Goal: Obtain resource: Download file/media

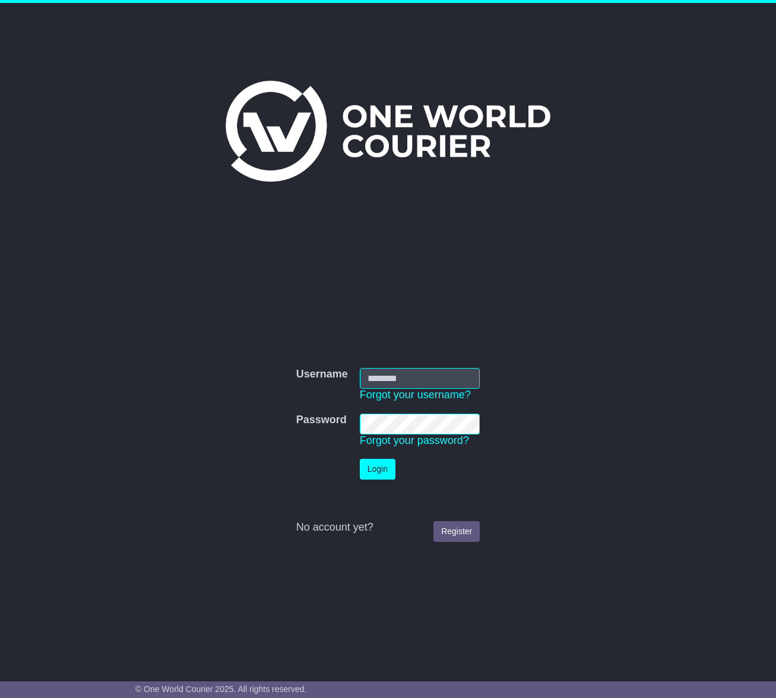
type input "**********"
click at [369, 459] on button "Login" at bounding box center [378, 469] width 36 height 21
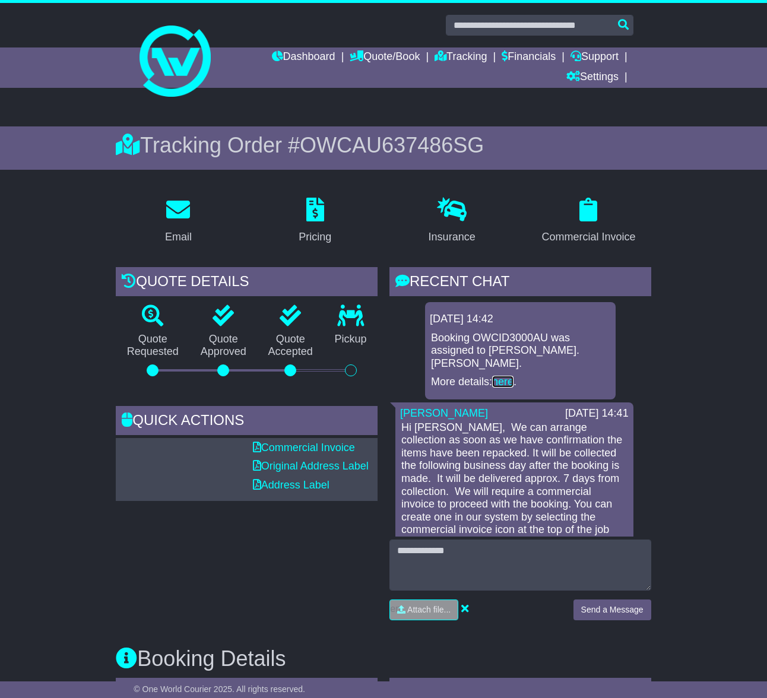
click at [502, 376] on link "here" at bounding box center [502, 382] width 21 height 12
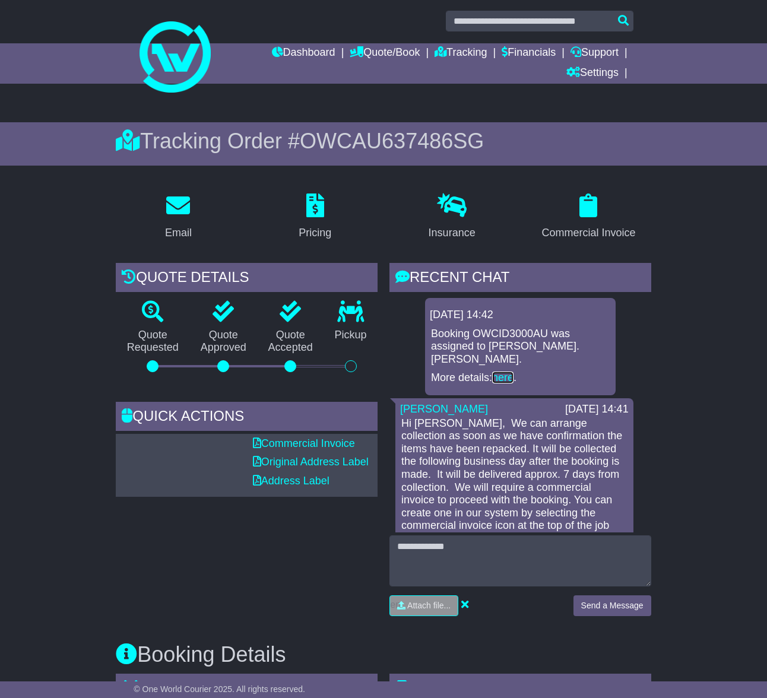
scroll to position [101, 0]
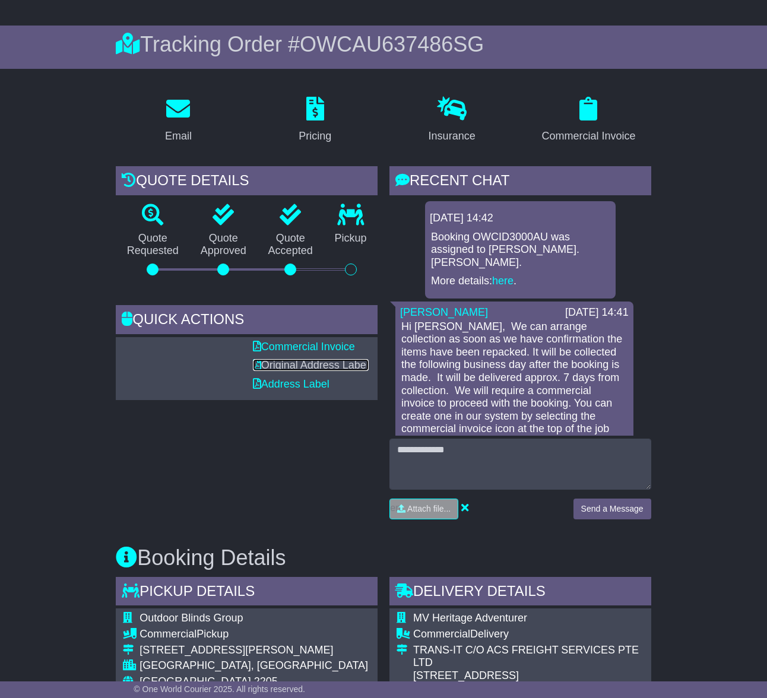
click at [305, 367] on link "Original Address Label" at bounding box center [311, 365] width 116 height 12
click at [284, 387] on link "Address Label" at bounding box center [291, 384] width 77 height 12
click at [302, 367] on link "Original Address Label" at bounding box center [311, 365] width 116 height 12
click at [302, 346] on link "Commercial Invoice" at bounding box center [304, 347] width 102 height 12
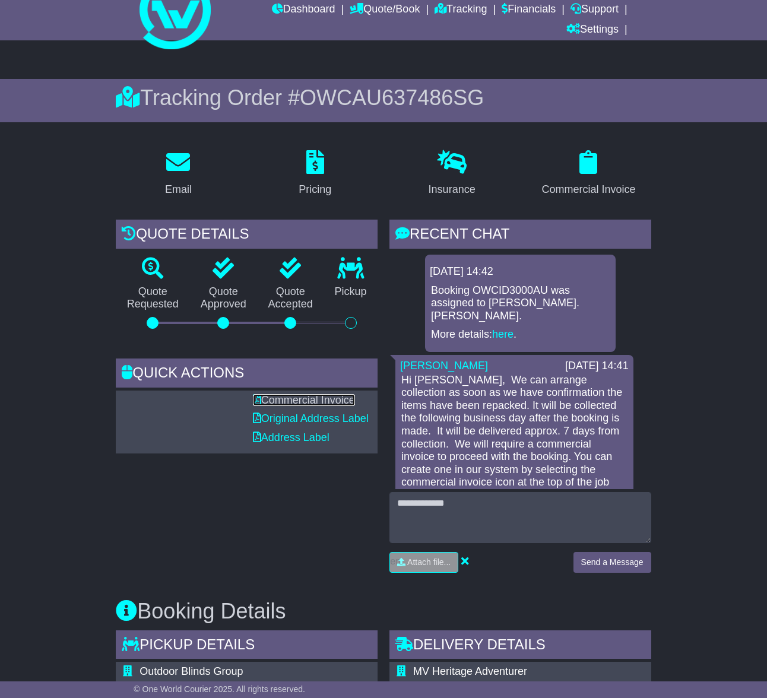
scroll to position [0, 0]
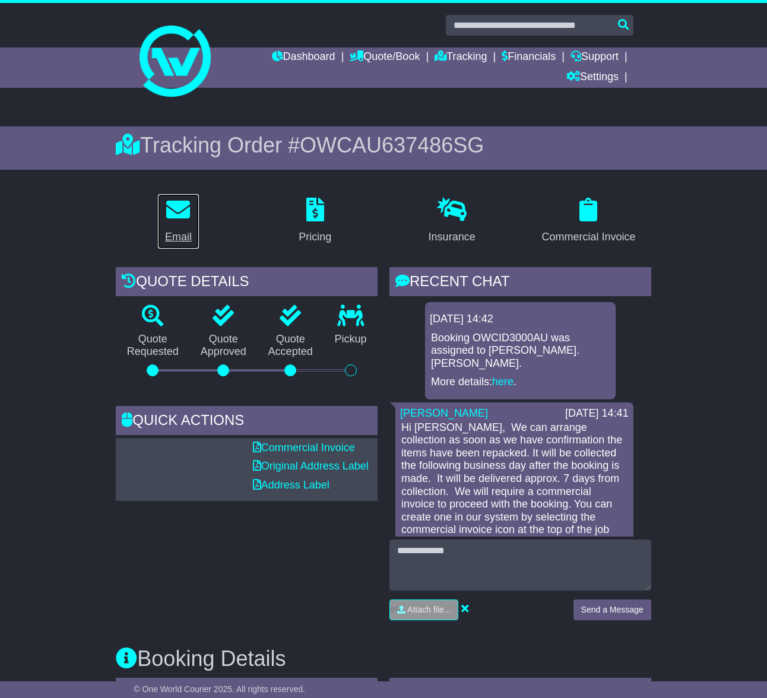
click at [179, 238] on div "Email" at bounding box center [178, 237] width 27 height 16
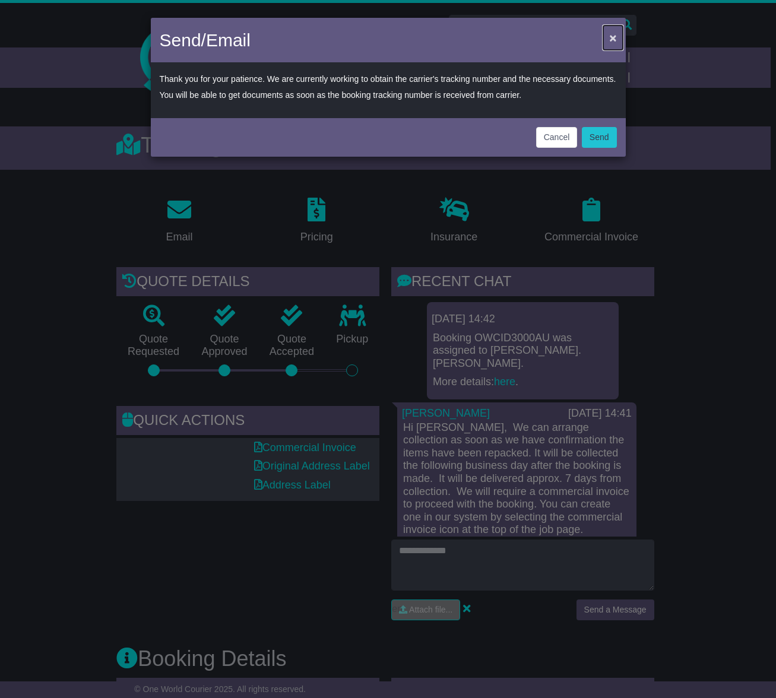
click at [616, 43] on span "×" at bounding box center [612, 38] width 7 height 14
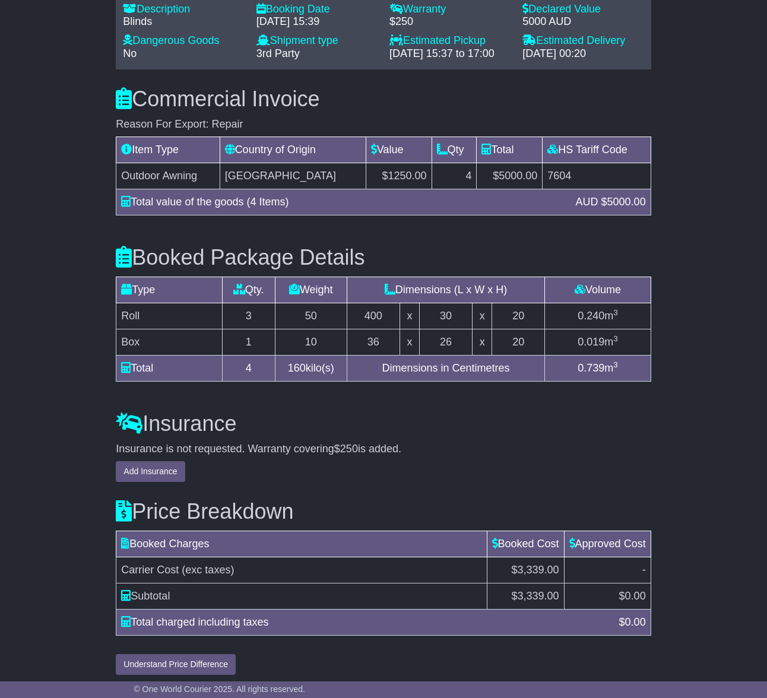
scroll to position [970, 0]
